Goal: Task Accomplishment & Management: Complete application form

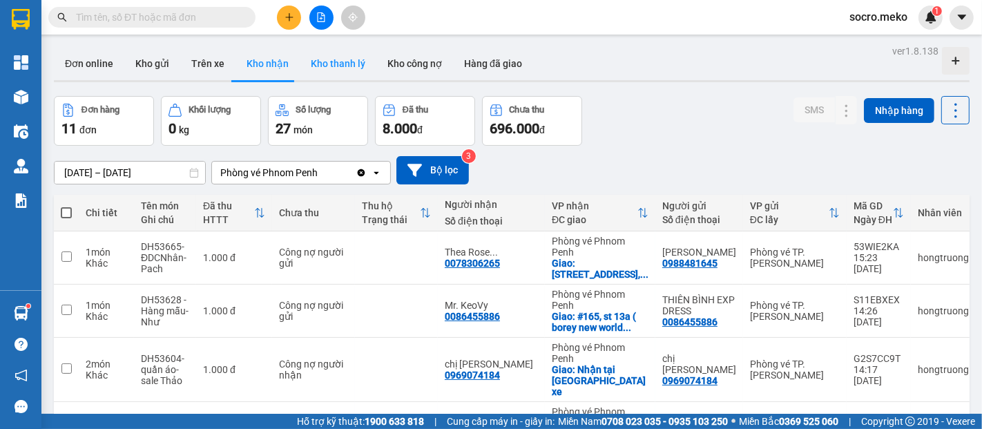
click at [329, 64] on button "Kho thanh lý" at bounding box center [338, 63] width 77 height 33
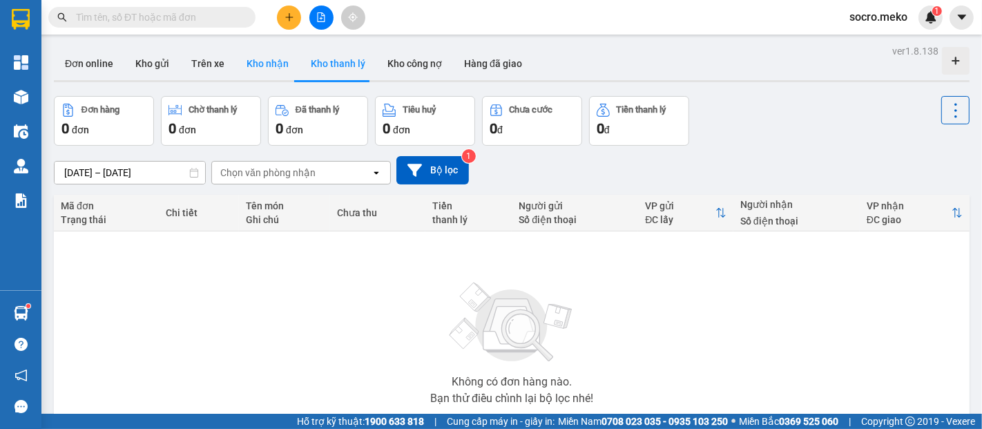
click at [262, 60] on button "Kho nhận" at bounding box center [267, 63] width 64 height 33
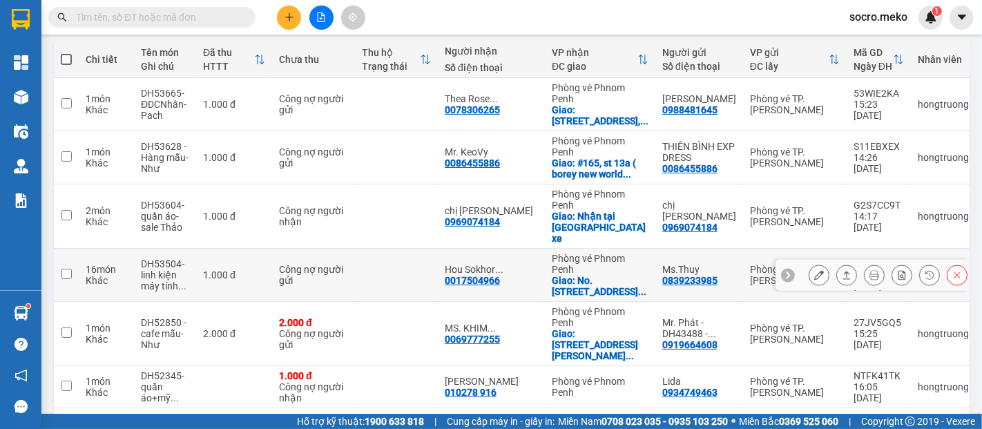
scroll to position [204, 0]
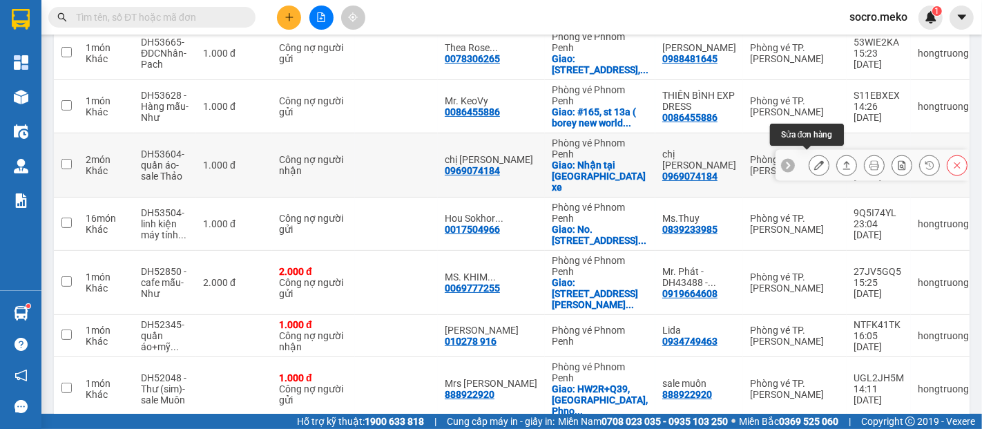
click at [814, 162] on icon at bounding box center [819, 165] width 10 height 10
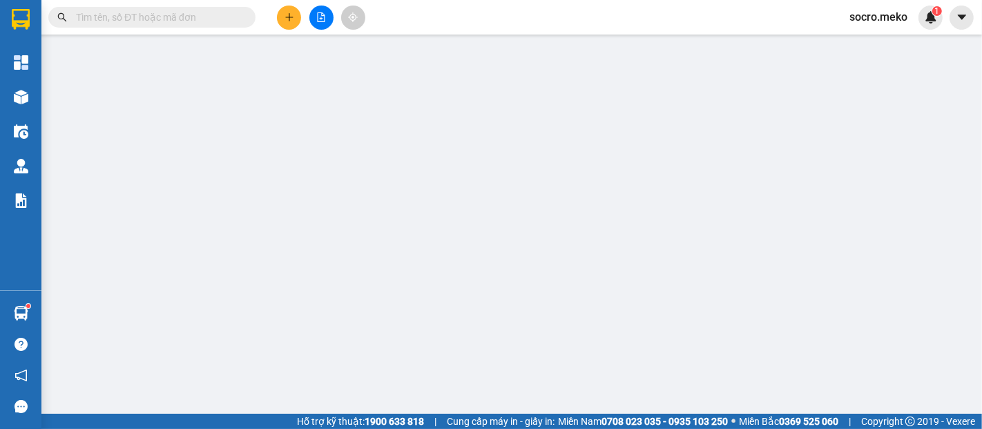
type input "0969074184"
type input "chị [PERSON_NAME]"
type input "0969074184"
type input "chị [PERSON_NAME]"
checkbox input "true"
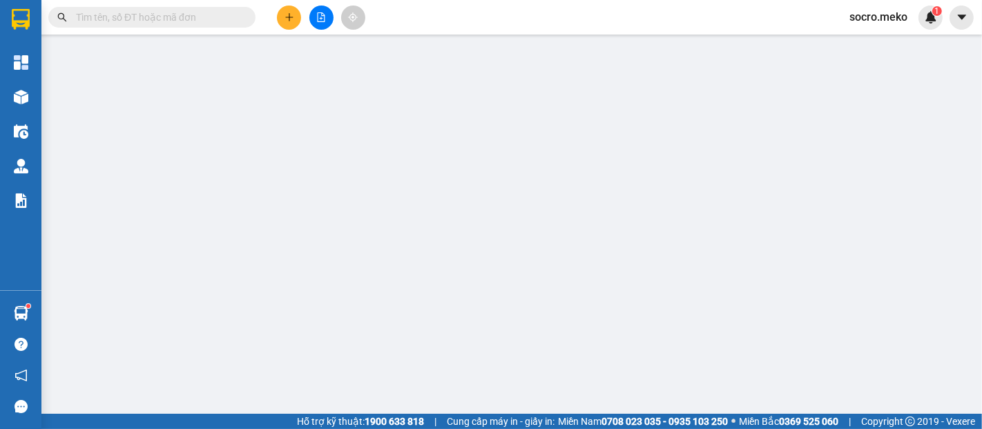
type input "Nhận tại [GEOGRAPHIC_DATA] xe"
type input "Thu tiền : 13$"
type input "1.000"
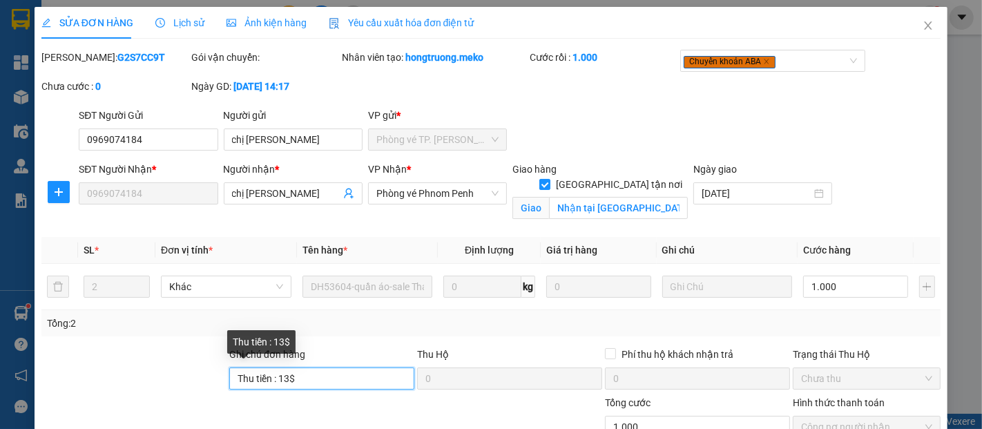
click at [314, 376] on input "Thu tiền : 13$" at bounding box center [321, 378] width 185 height 22
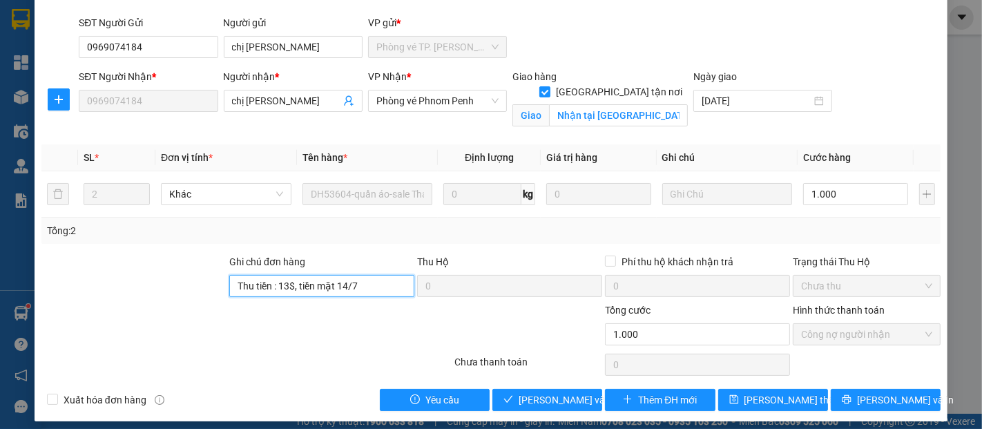
scroll to position [99, 0]
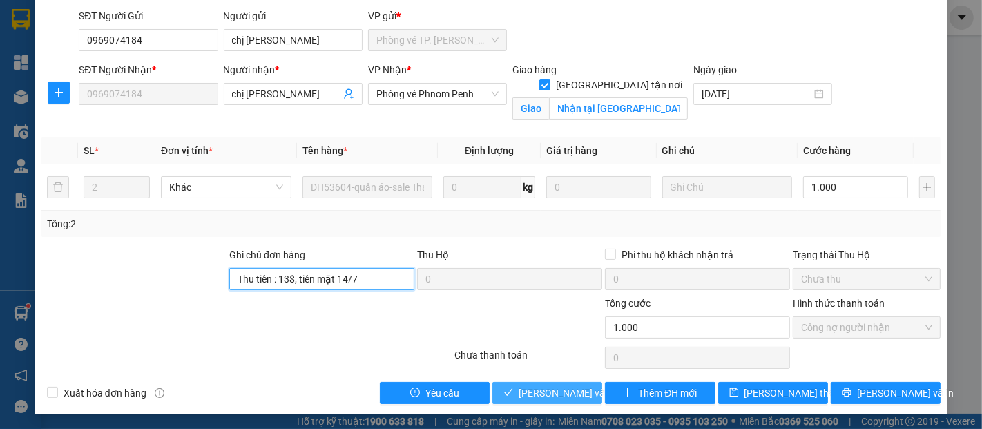
type input "Thu tiền : 13$, tiền mặt 14/7"
click at [541, 389] on span "[PERSON_NAME] và Giao hàng" at bounding box center [585, 392] width 133 height 15
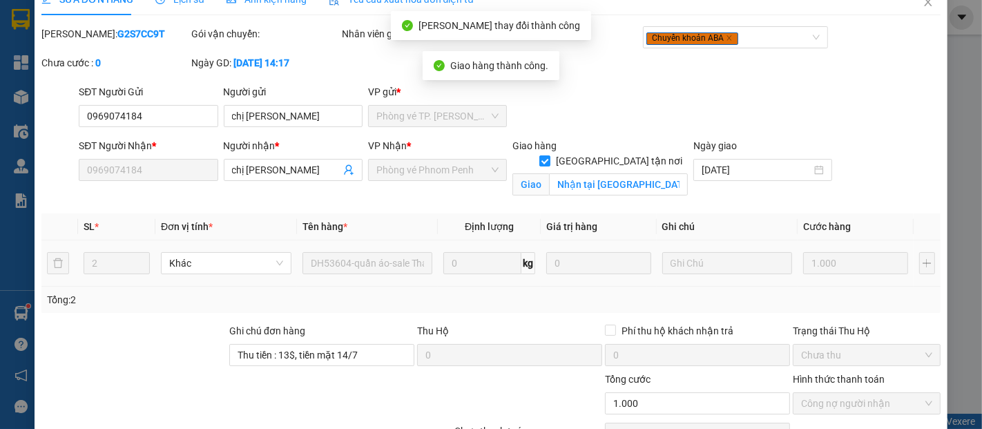
scroll to position [0, 0]
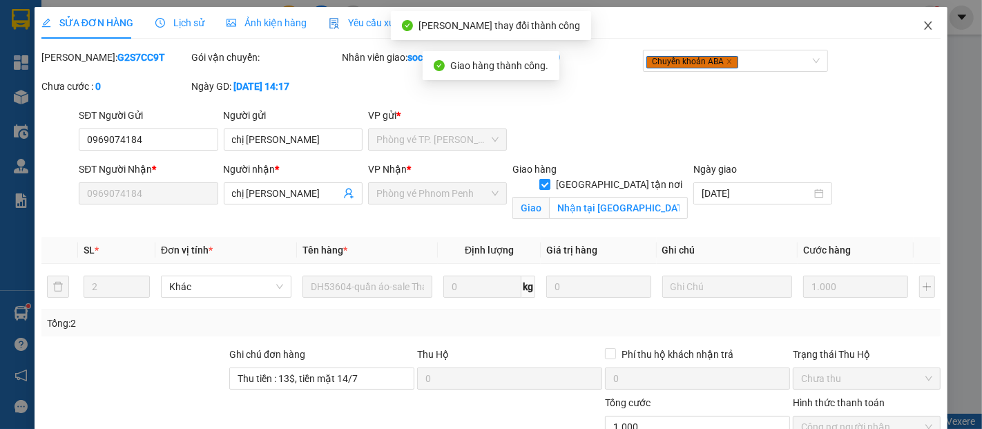
click at [923, 25] on icon "close" at bounding box center [928, 25] width 11 height 11
